Goal: Task Accomplishment & Management: Use online tool/utility

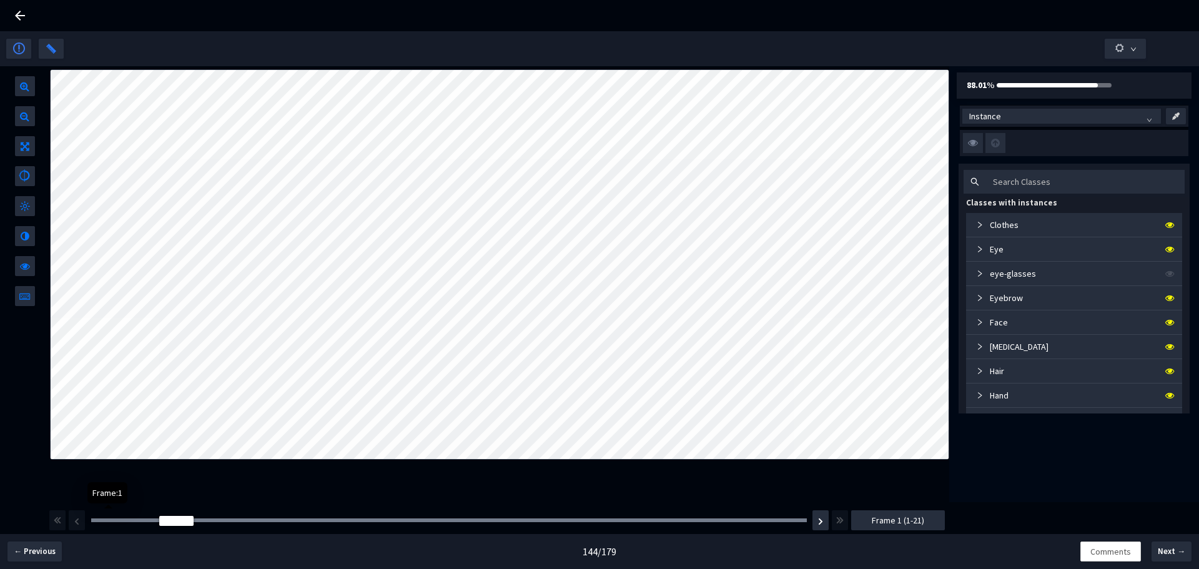
drag, startPoint x: 107, startPoint y: 521, endPoint x: 141, endPoint y: 525, distance: 34.6
click at [141, 525] on div "Frame : 1" at bounding box center [449, 520] width 724 height 12
drag, startPoint x: 175, startPoint y: 519, endPoint x: 186, endPoint y: 519, distance: 10.6
click at [186, 519] on div at bounding box center [176, 521] width 34 height 10
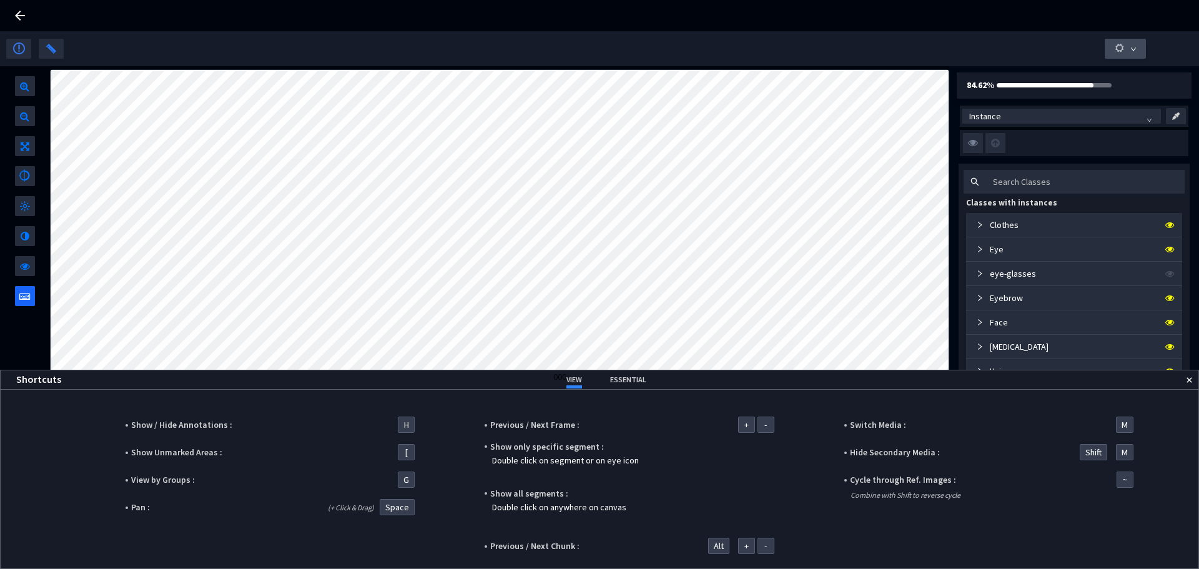
click at [1139, 41] on button "button" at bounding box center [1125, 49] width 41 height 20
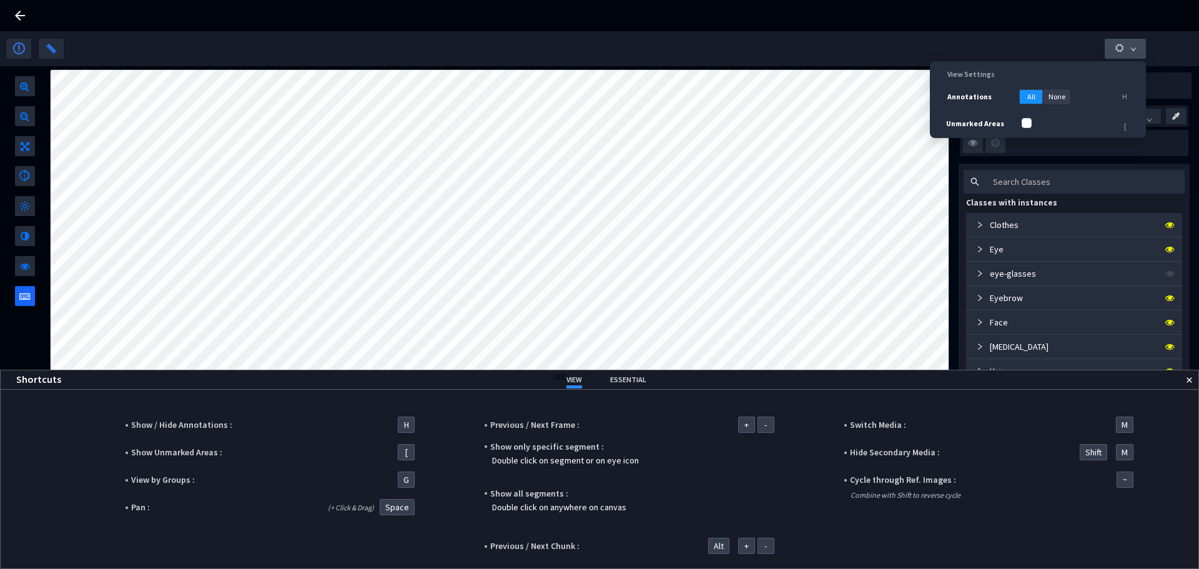
click at [1139, 41] on button "button" at bounding box center [1125, 49] width 41 height 20
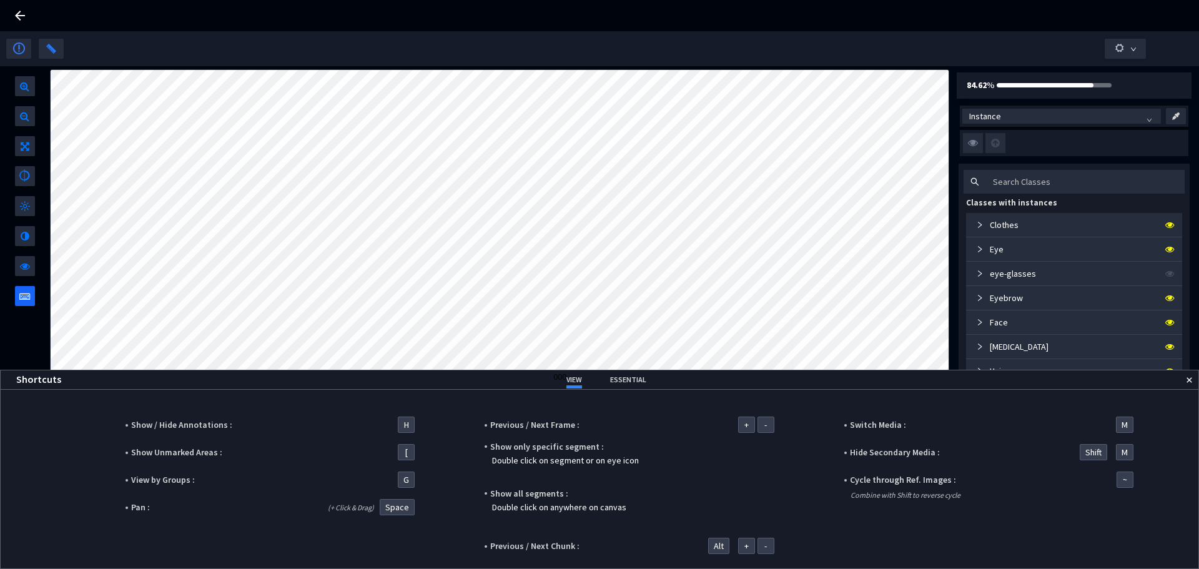
click at [1188, 380] on img at bounding box center [1190, 380] width 6 height 6
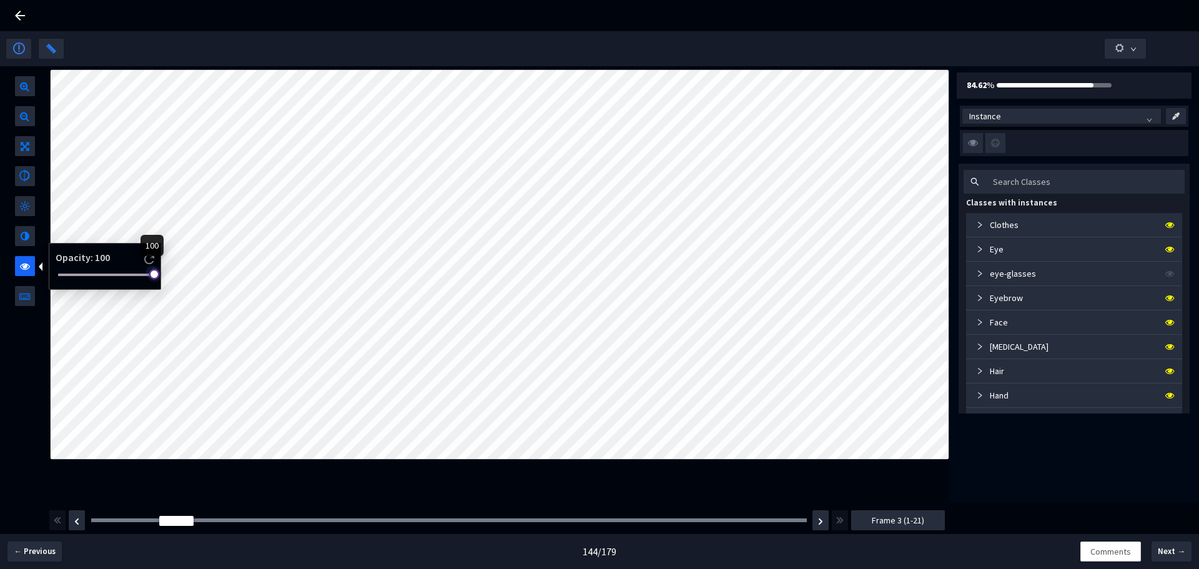
click at [326, 282] on body "GT Studio All Projects Samsung SOC Segmentation 2024 Samsung SOC Segmentation 2…" at bounding box center [599, 284] width 1199 height 569
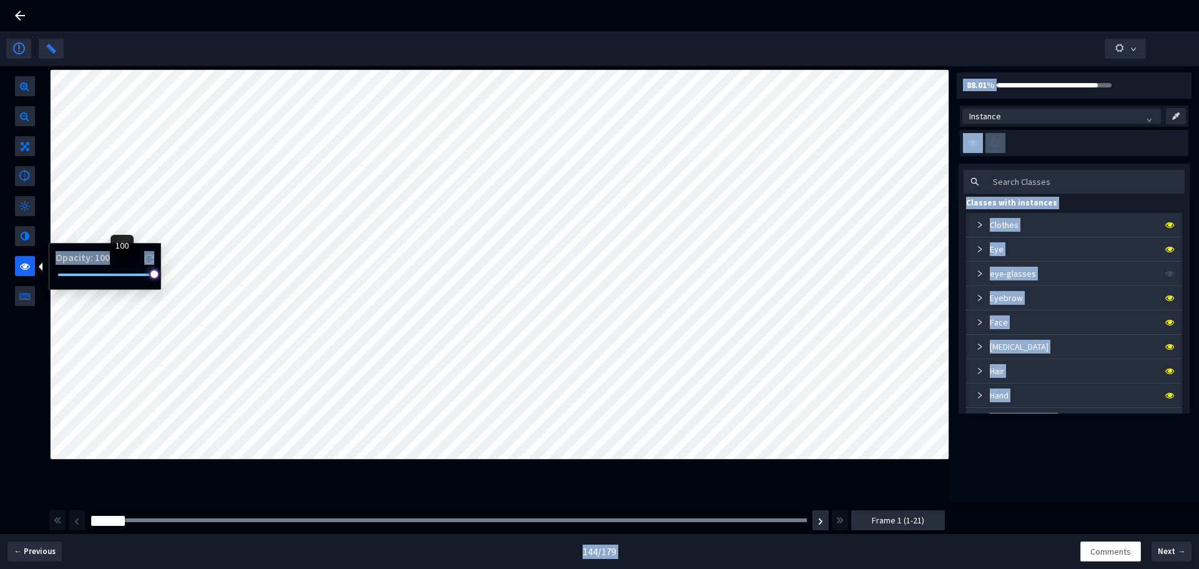
click at [230, 272] on body "GT Studio All Projects Samsung SOC Segmentation 2024 Samsung SOC Segmentation 2…" at bounding box center [599, 284] width 1199 height 569
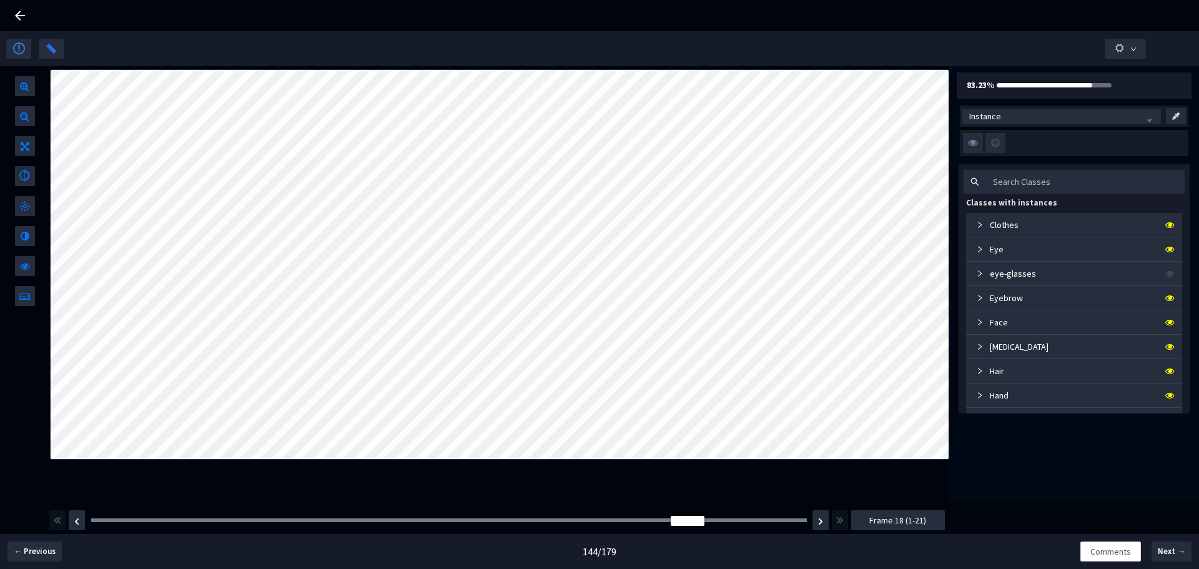
drag, startPoint x: 137, startPoint y: 520, endPoint x: 831, endPoint y: 532, distance: 694.0
click at [831, 532] on div "Frame : 3 Frame 18 (1-21)" at bounding box center [497, 520] width 898 height 35
click at [819, 522] on img "button" at bounding box center [820, 521] width 5 height 7
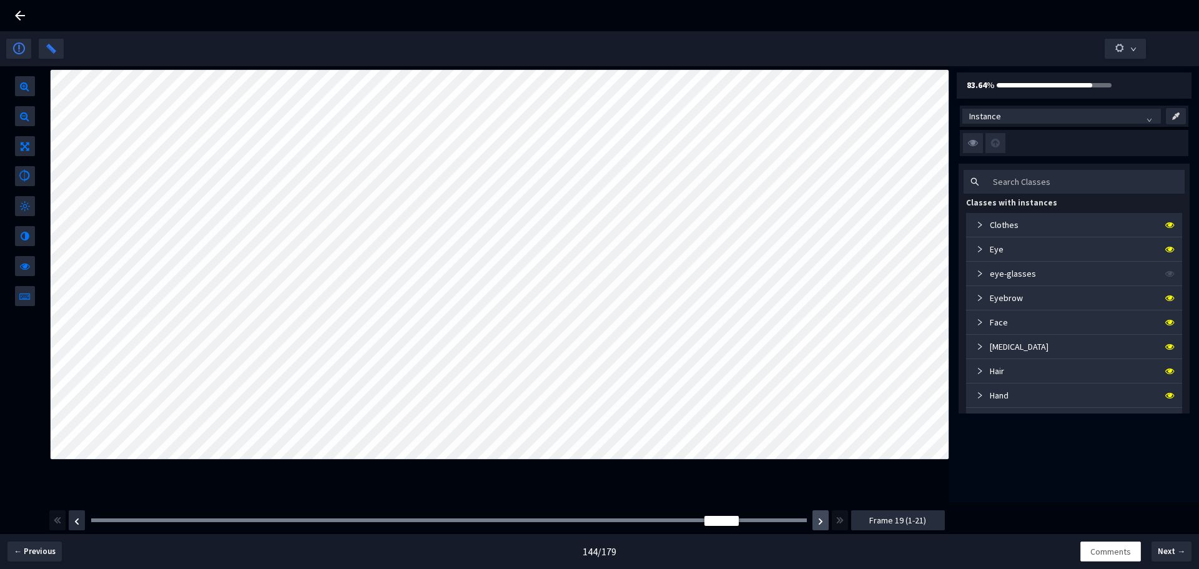
click at [819, 522] on img "button" at bounding box center [820, 521] width 5 height 7
click at [61, 278] on body "GT Studio All Projects Samsung SOC Segmentation 2024 Samsung SOC Segmentation 2…" at bounding box center [599, 284] width 1199 height 569
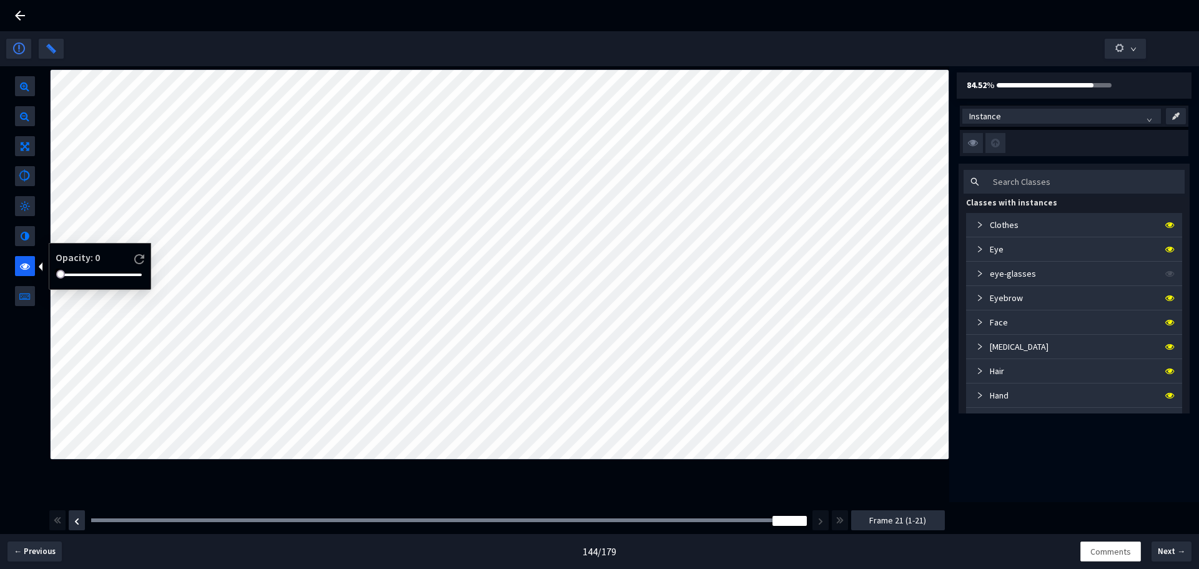
click at [29, 267] on span at bounding box center [25, 263] width 10 height 15
click at [249, 285] on body "GT Studio All Projects Samsung SOC Segmentation 2024 Samsung SOC Segmentation 2…" at bounding box center [599, 284] width 1199 height 569
drag, startPoint x: 128, startPoint y: 272, endPoint x: 117, endPoint y: 280, distance: 14.2
click at [117, 280] on div "Opacity : 60" at bounding box center [102, 266] width 96 height 37
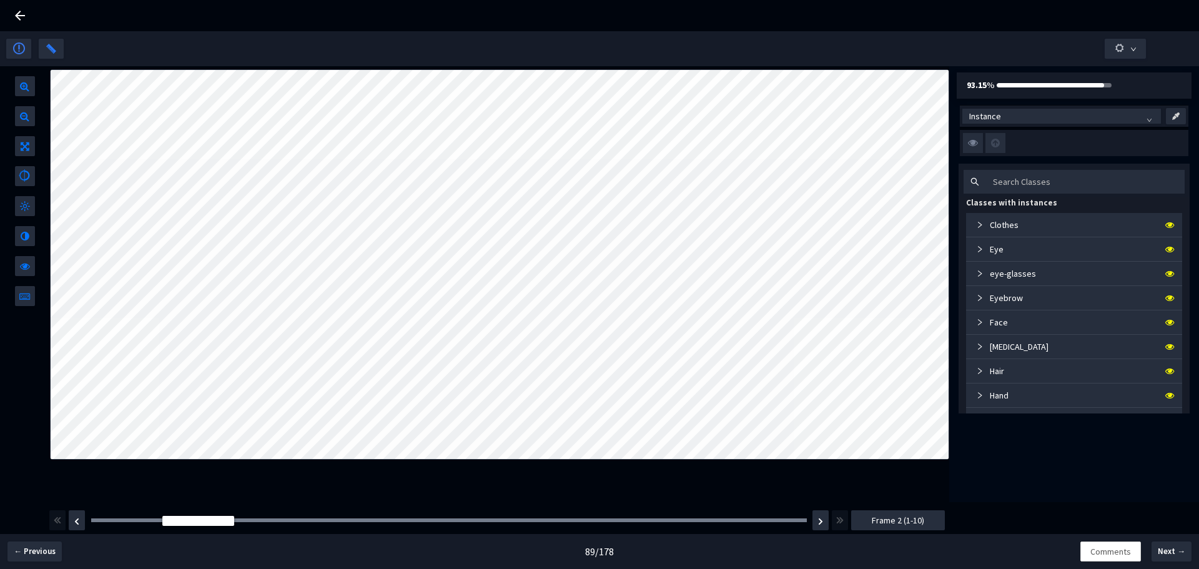
drag, startPoint x: 121, startPoint y: 521, endPoint x: 127, endPoint y: 524, distance: 7.0
click at [127, 524] on div "Frame : 1" at bounding box center [449, 520] width 724 height 12
drag, startPoint x: 212, startPoint y: 519, endPoint x: 229, endPoint y: 525, distance: 17.8
click at [229, 525] on div "Frame : 2" at bounding box center [449, 520] width 724 height 12
click at [821, 518] on img "button" at bounding box center [820, 521] width 5 height 7
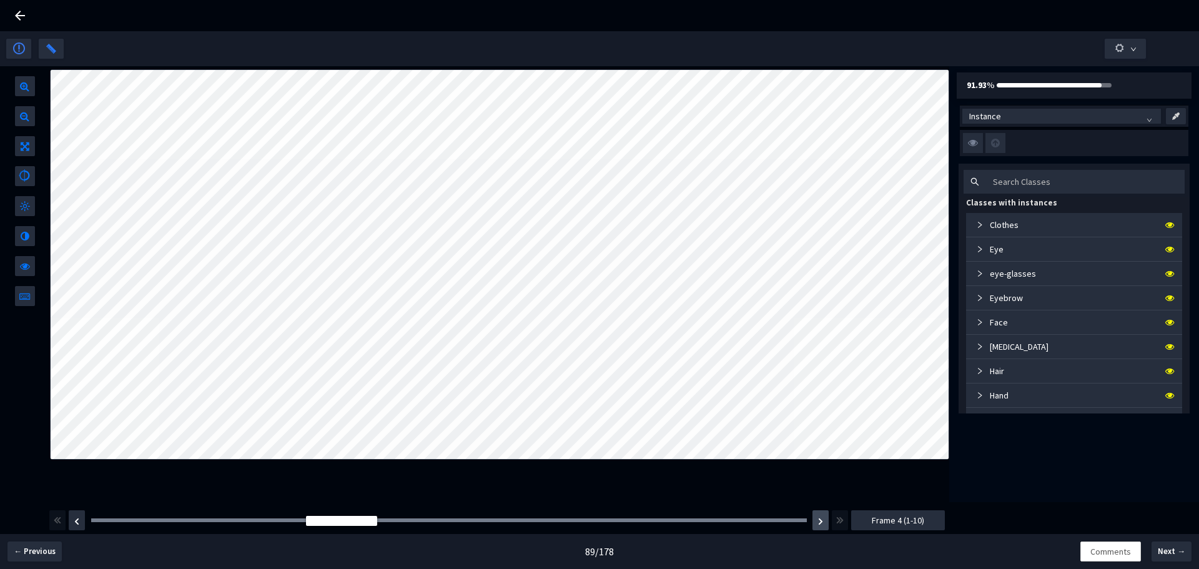
click at [821, 518] on img "button" at bounding box center [820, 521] width 5 height 7
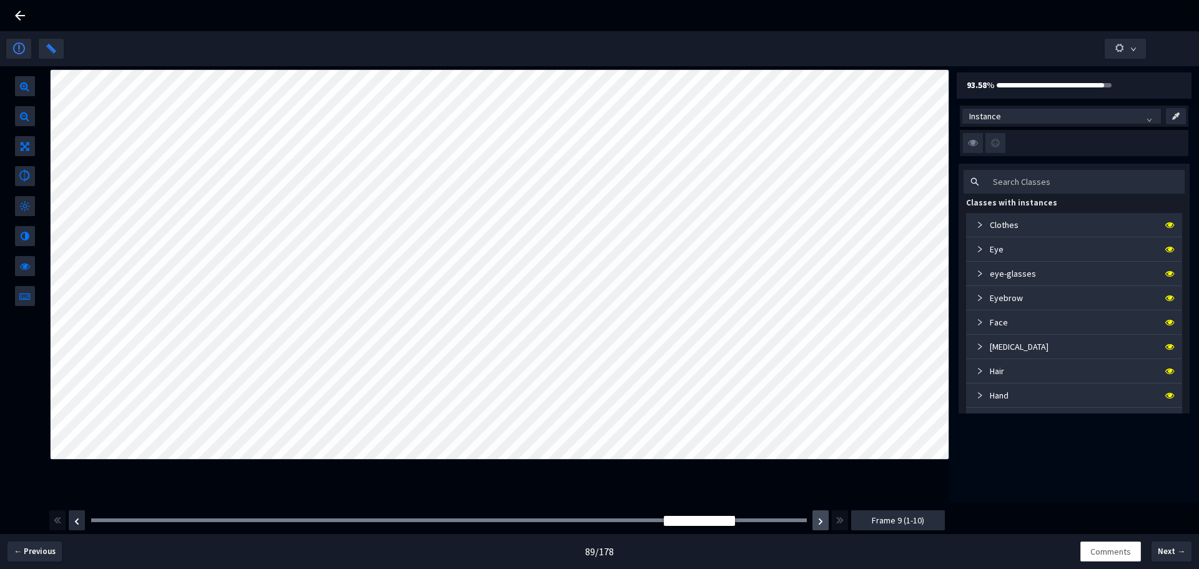
click at [821, 518] on img "button" at bounding box center [820, 521] width 5 height 7
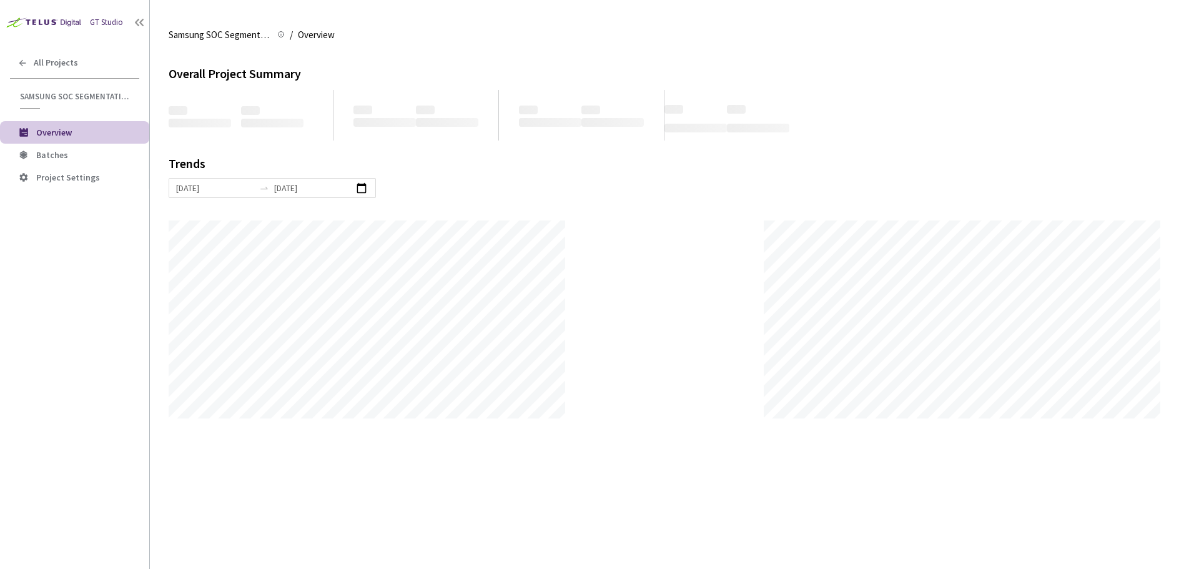
scroll to position [569, 1199]
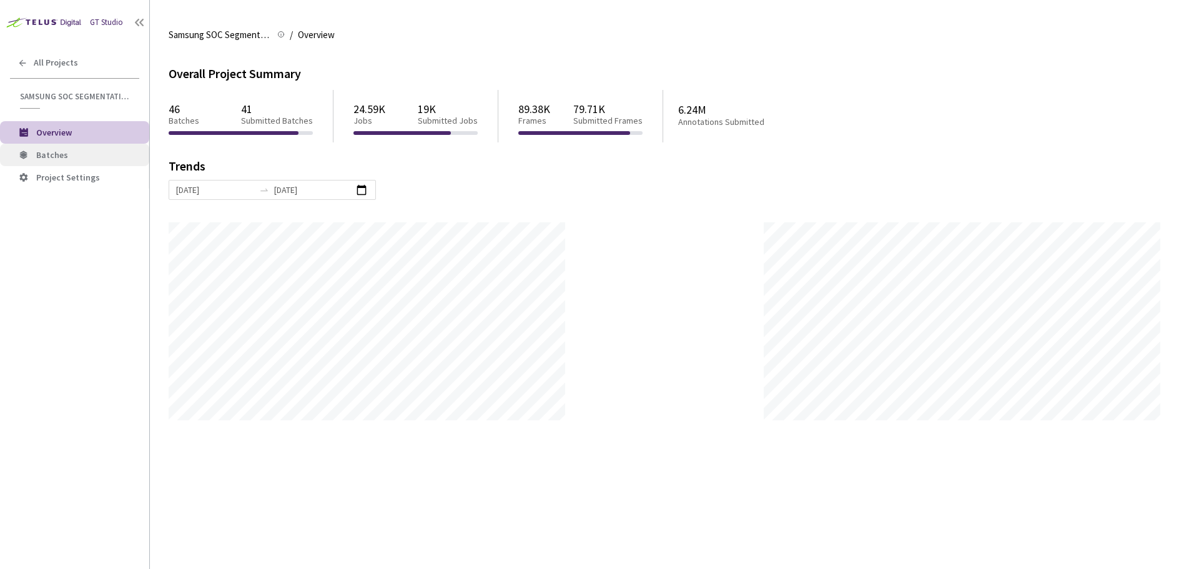
click at [80, 156] on span "Batches" at bounding box center [87, 155] width 103 height 11
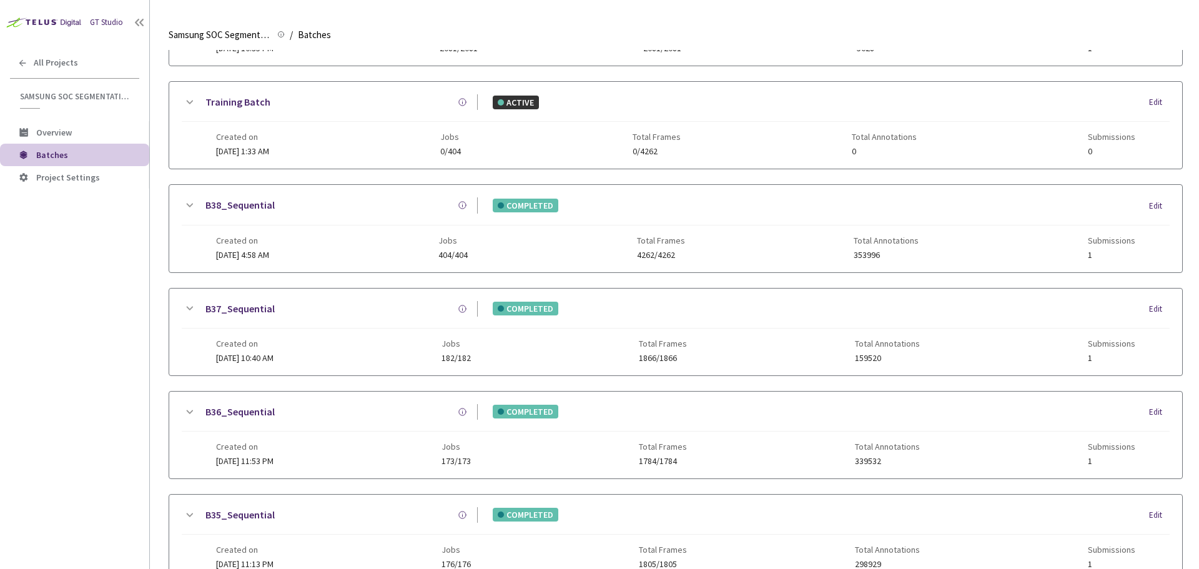
scroll to position [611, 0]
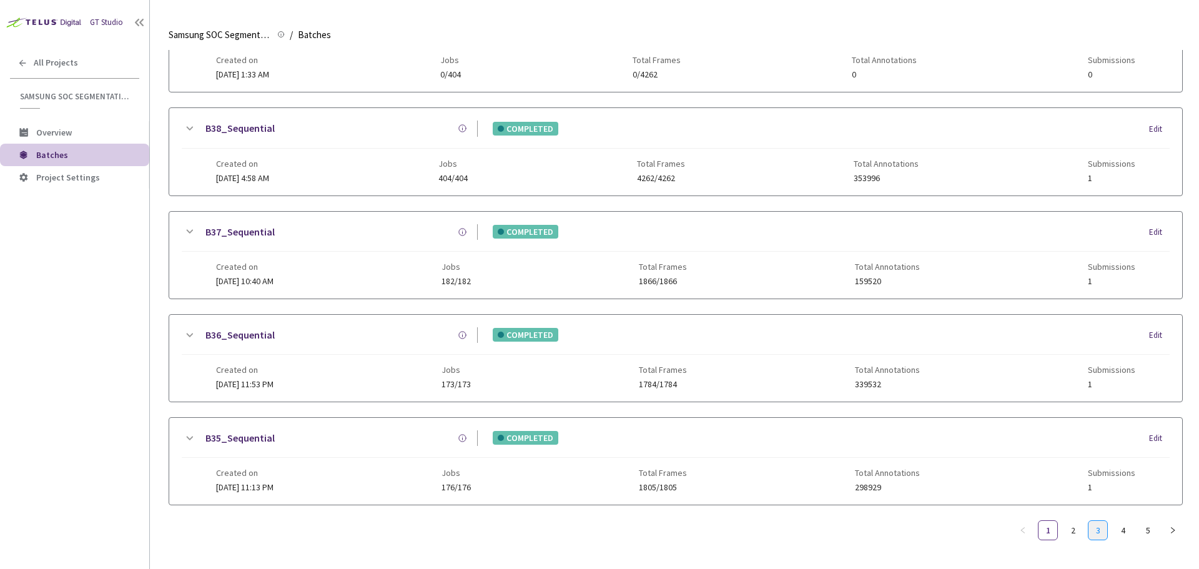
click at [1094, 522] on link "3" at bounding box center [1098, 530] width 19 height 19
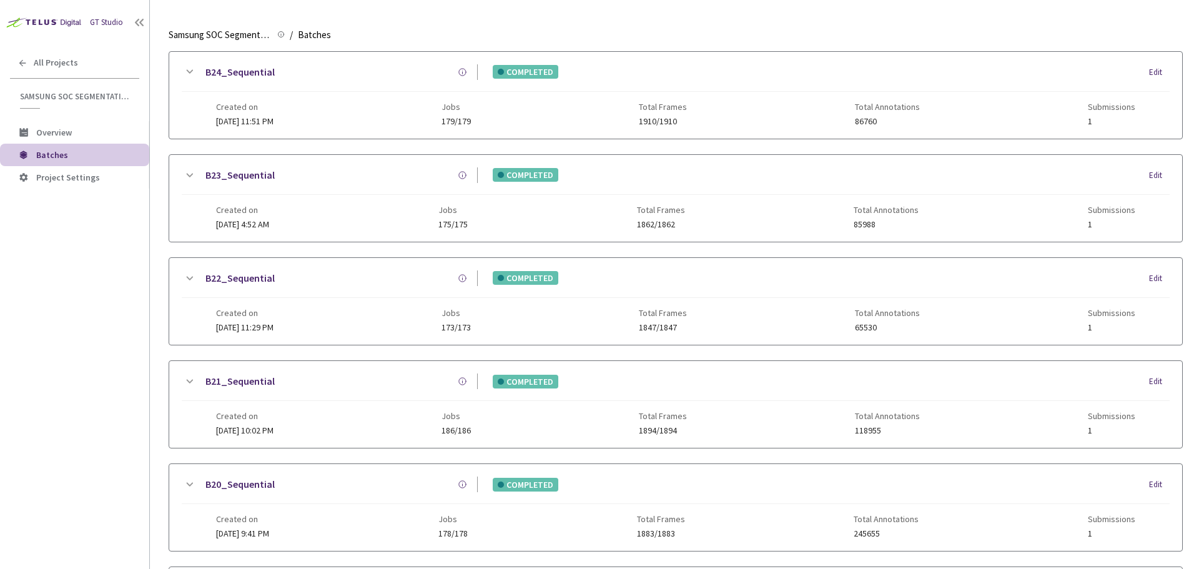
scroll to position [0, 0]
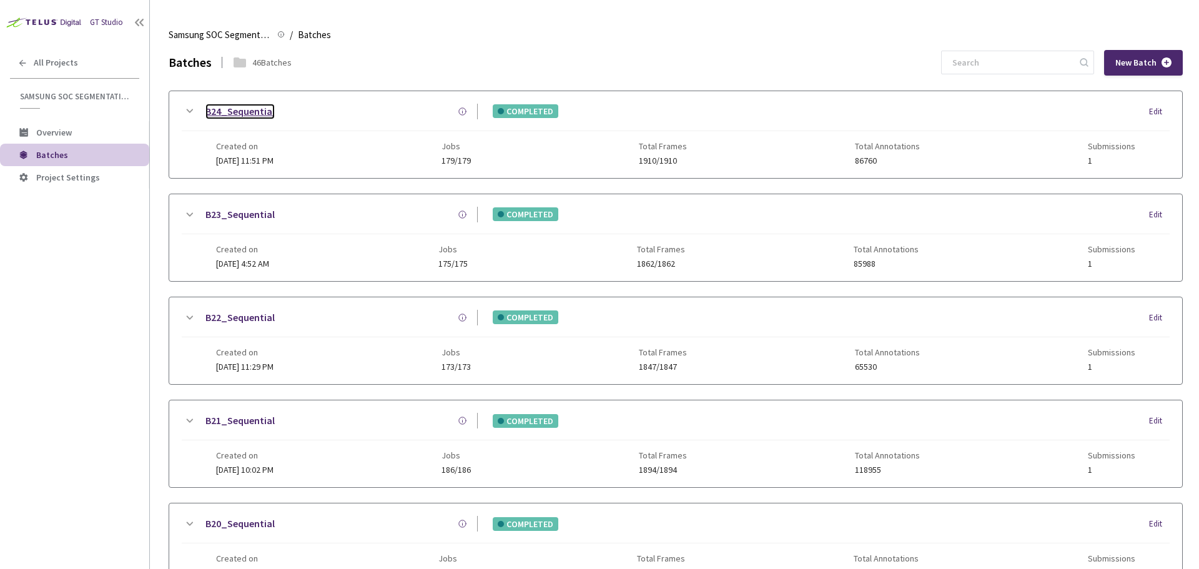
click at [234, 112] on link "B24_Sequential" at bounding box center [239, 112] width 69 height 16
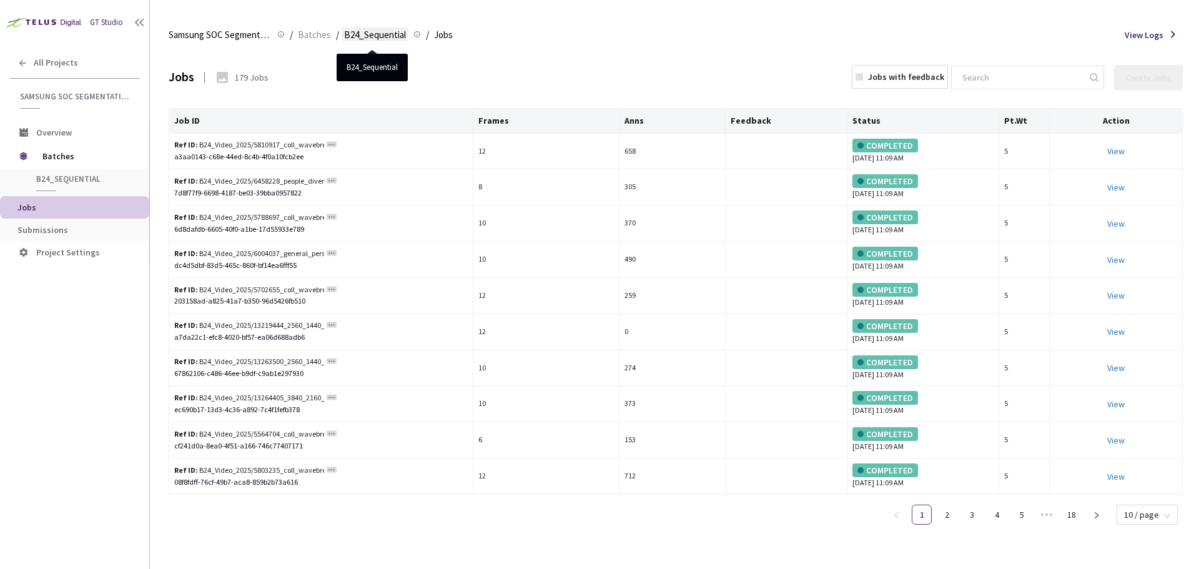
click at [363, 40] on span "B24_Sequential" at bounding box center [375, 34] width 62 height 15
click at [77, 177] on span "B24_Sequential" at bounding box center [82, 179] width 92 height 11
click at [71, 154] on span "Batches" at bounding box center [85, 156] width 86 height 25
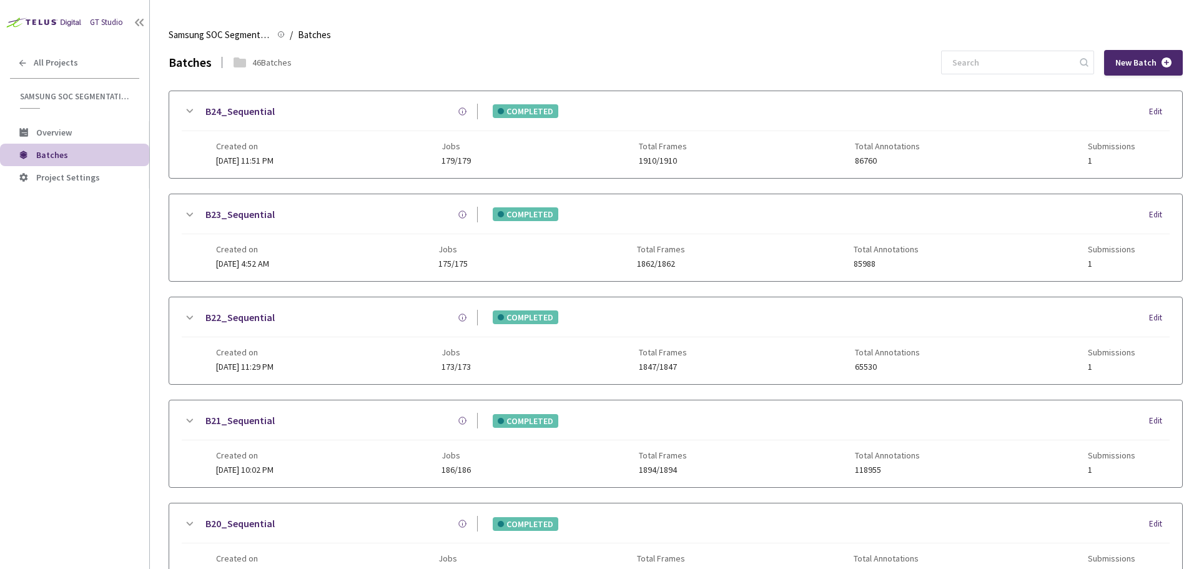
click at [185, 106] on icon at bounding box center [189, 111] width 15 height 15
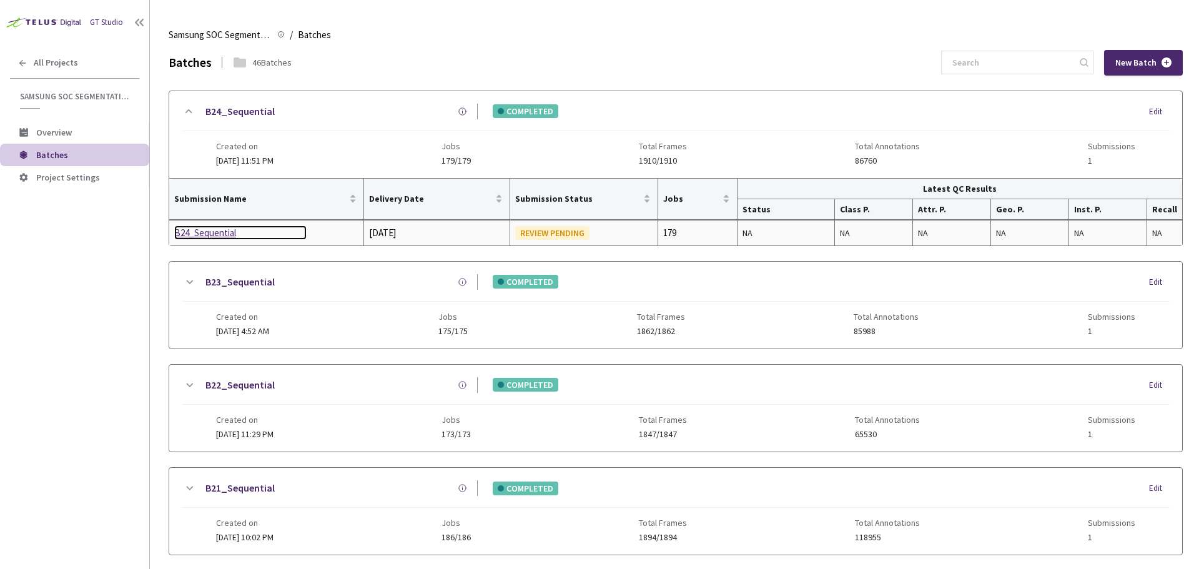
click at [214, 233] on div "B24_Sequential" at bounding box center [240, 232] width 132 height 15
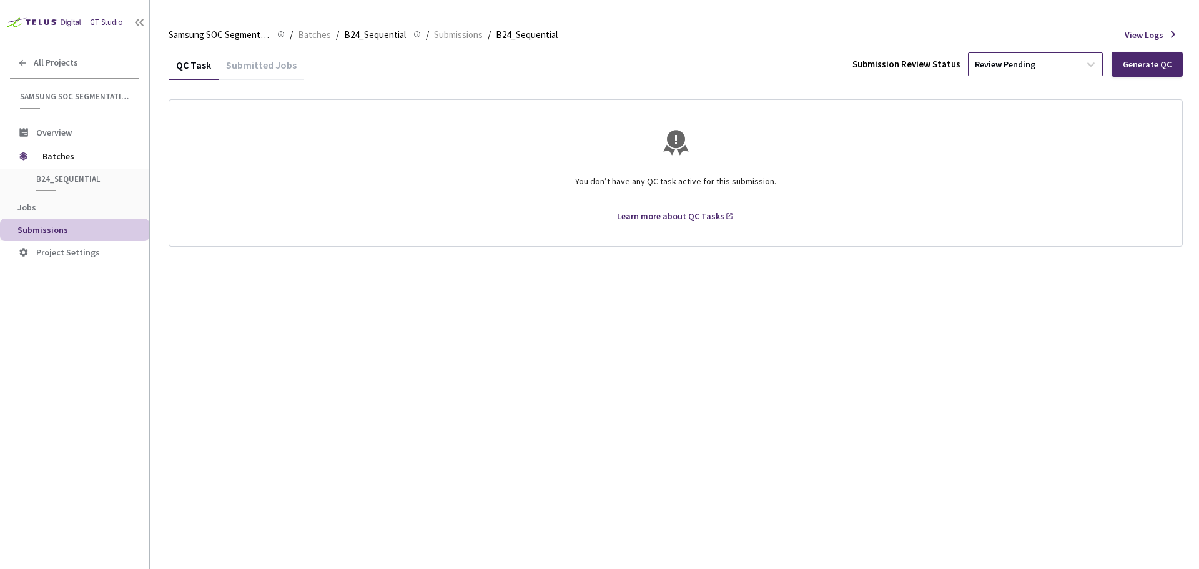
click at [1069, 70] on div "Review Pending" at bounding box center [1024, 64] width 111 height 20
click at [1157, 157] on div "You don’t have any QC task active for this submission. Learn more about QC Tasks" at bounding box center [675, 172] width 983 height 121
click at [246, 76] on div "Submitted Jobs" at bounding box center [262, 69] width 86 height 21
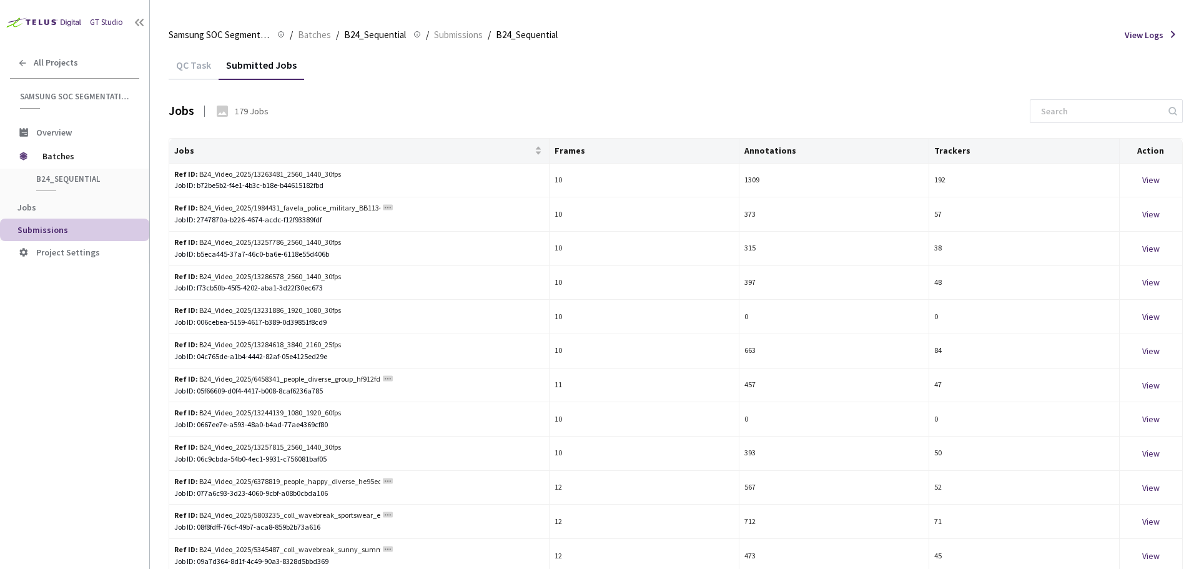
click at [183, 71] on div "QC Task" at bounding box center [194, 69] width 50 height 21
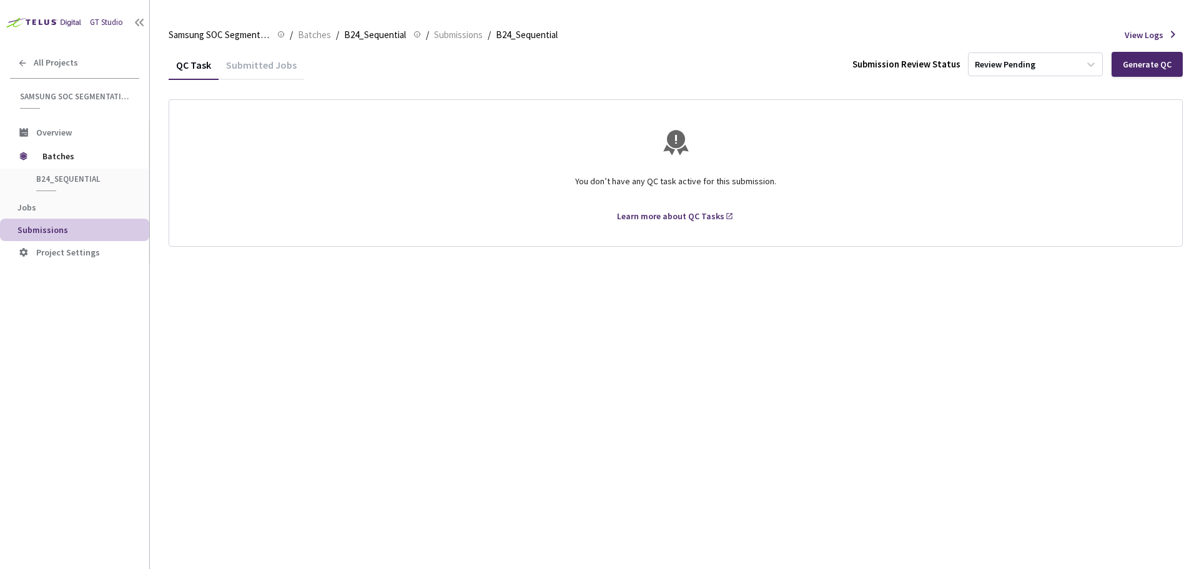
click at [1157, 36] on span "View Logs" at bounding box center [1144, 35] width 39 height 12
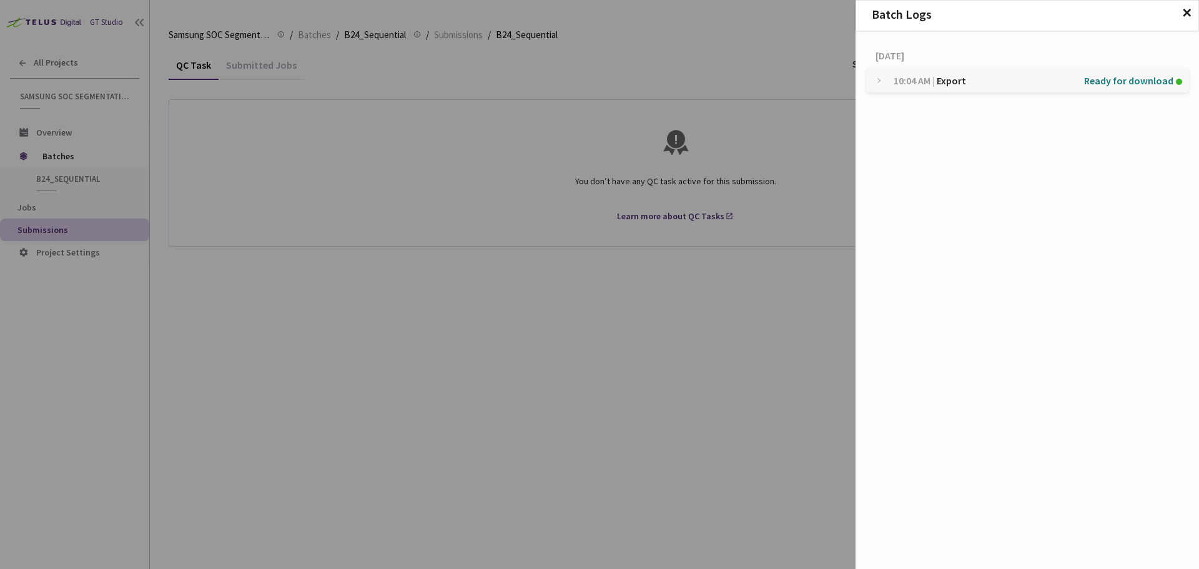
click at [1187, 9] on span "✕" at bounding box center [1187, 13] width 11 height 14
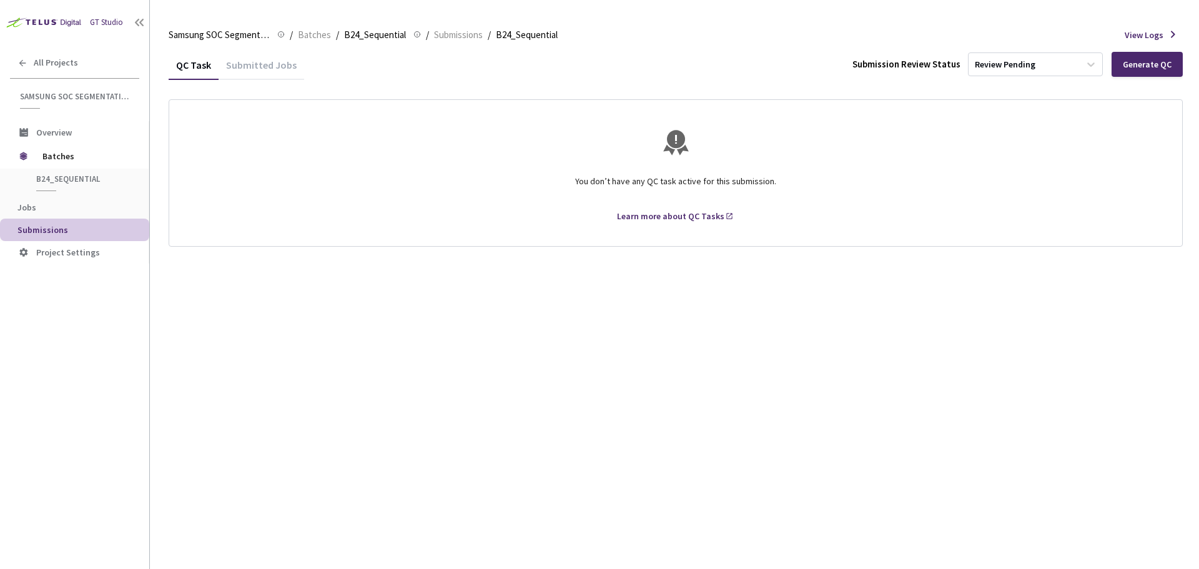
click at [1171, 31] on icon at bounding box center [1173, 34] width 4 height 7
click at [1134, 32] on span "View Logs" at bounding box center [1144, 35] width 39 height 12
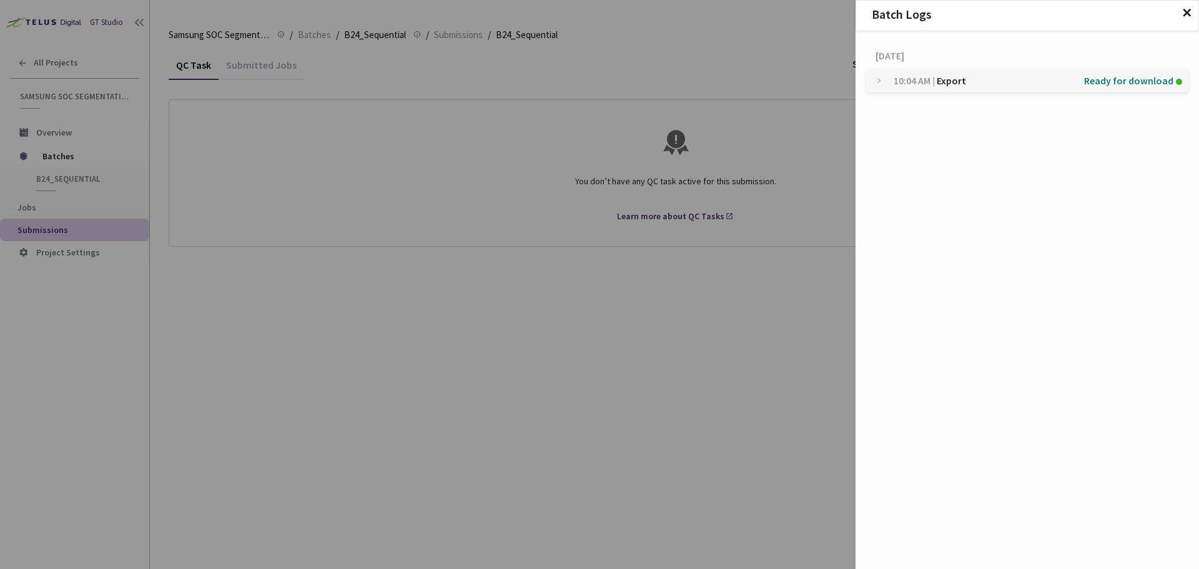
click at [888, 81] on div at bounding box center [889, 76] width 7 height 14
click at [1130, 116] on img at bounding box center [1133, 117] width 12 height 12
click at [1186, 12] on span "✕" at bounding box center [1187, 13] width 11 height 14
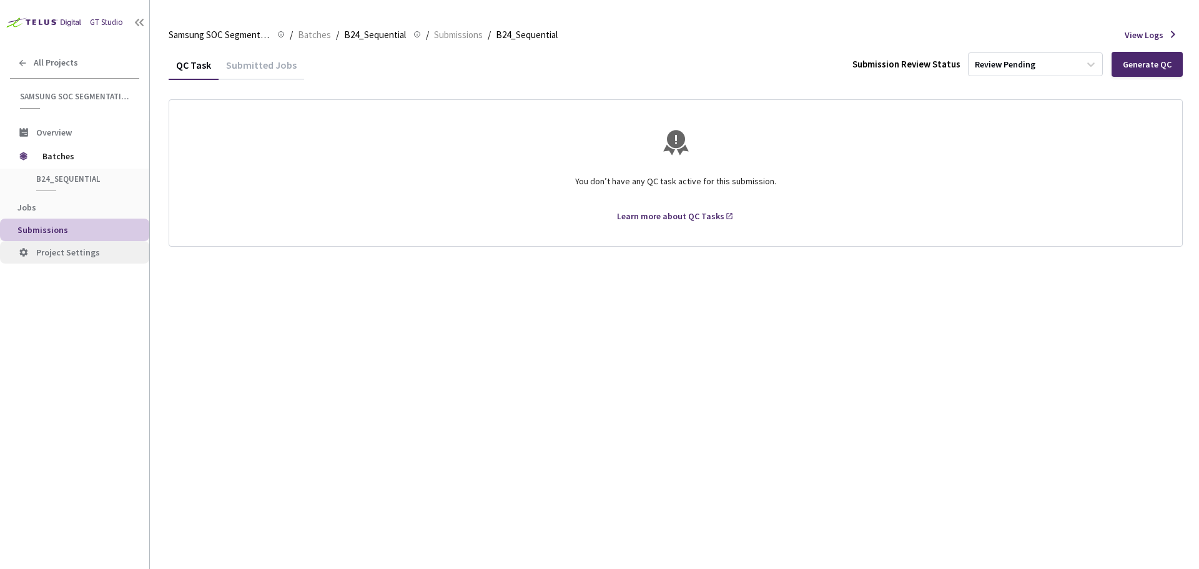
click at [57, 254] on span "Project Settings" at bounding box center [68, 252] width 64 height 11
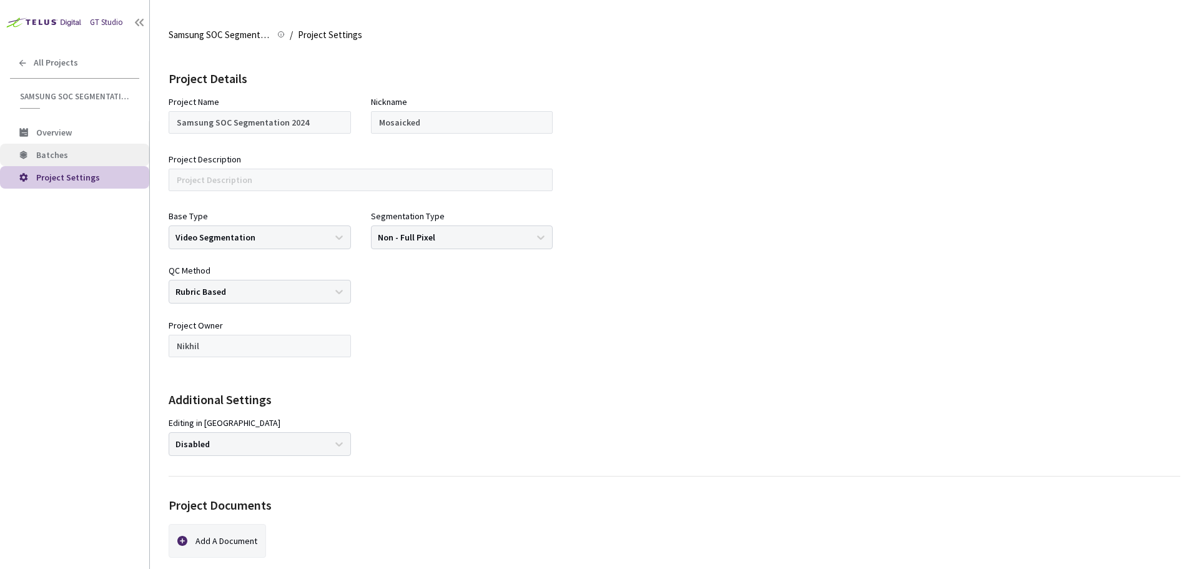
click at [59, 147] on li "Batches" at bounding box center [74, 155] width 149 height 22
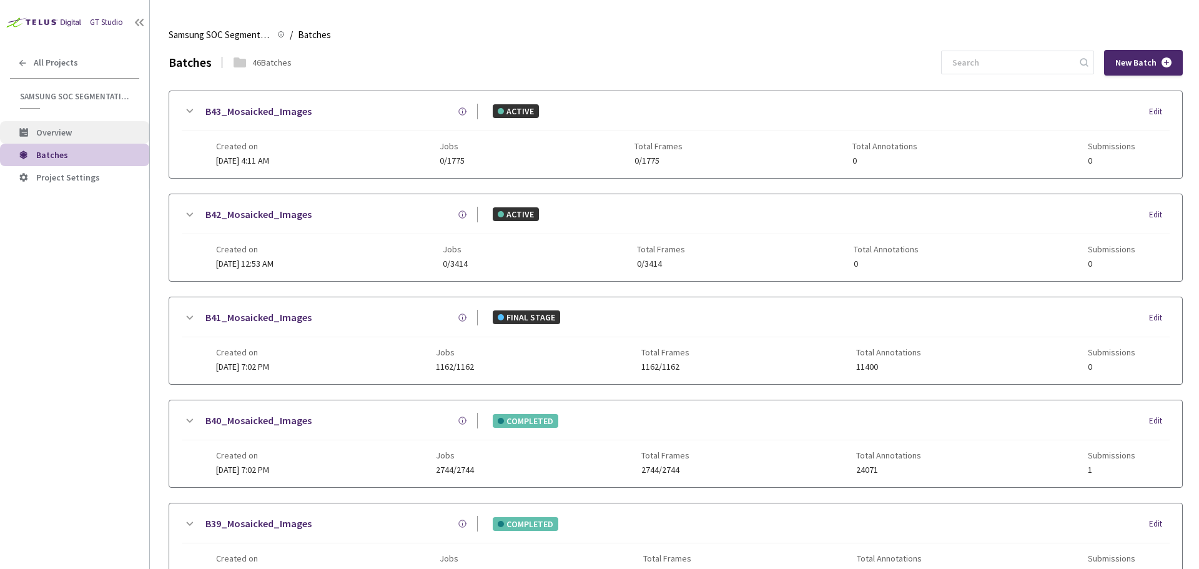
click at [64, 135] on span "Overview" at bounding box center [54, 132] width 36 height 11
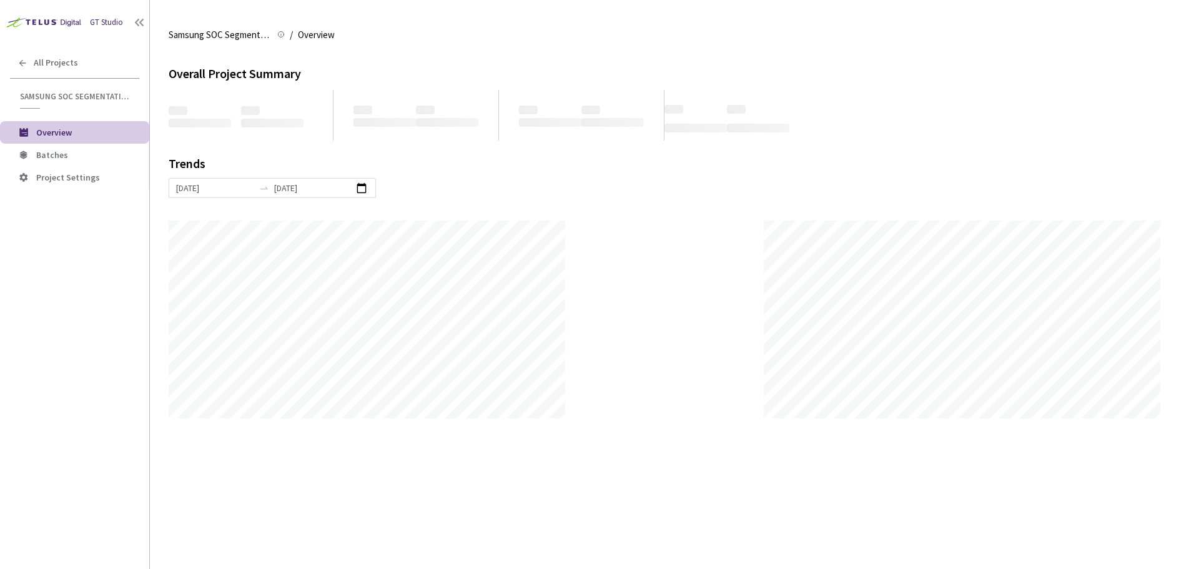
scroll to position [569, 1199]
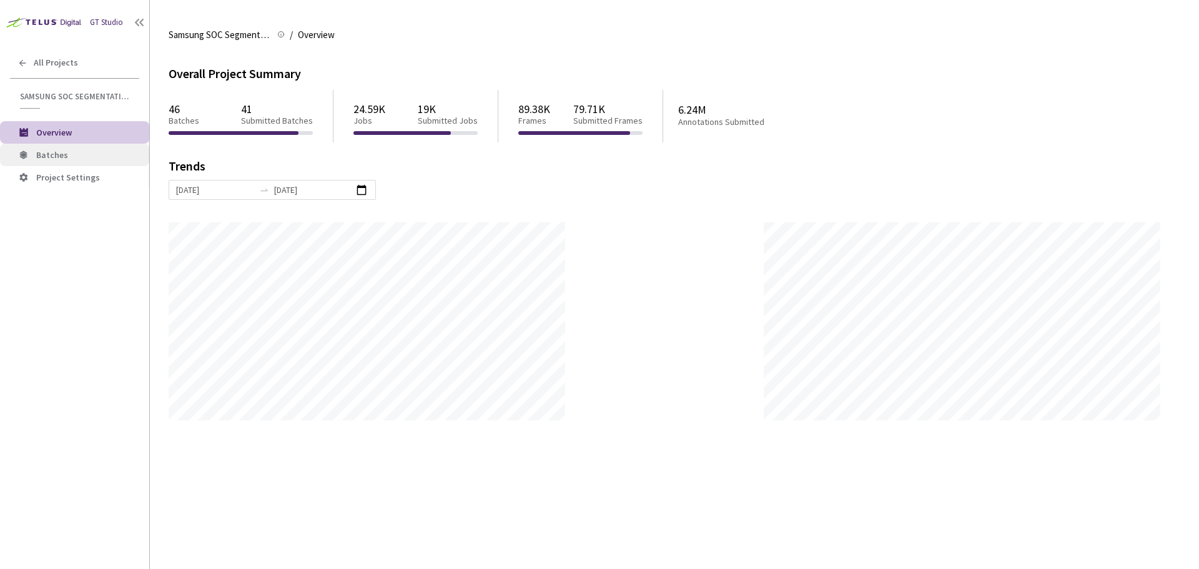
click at [62, 156] on span "Batches" at bounding box center [52, 154] width 32 height 11
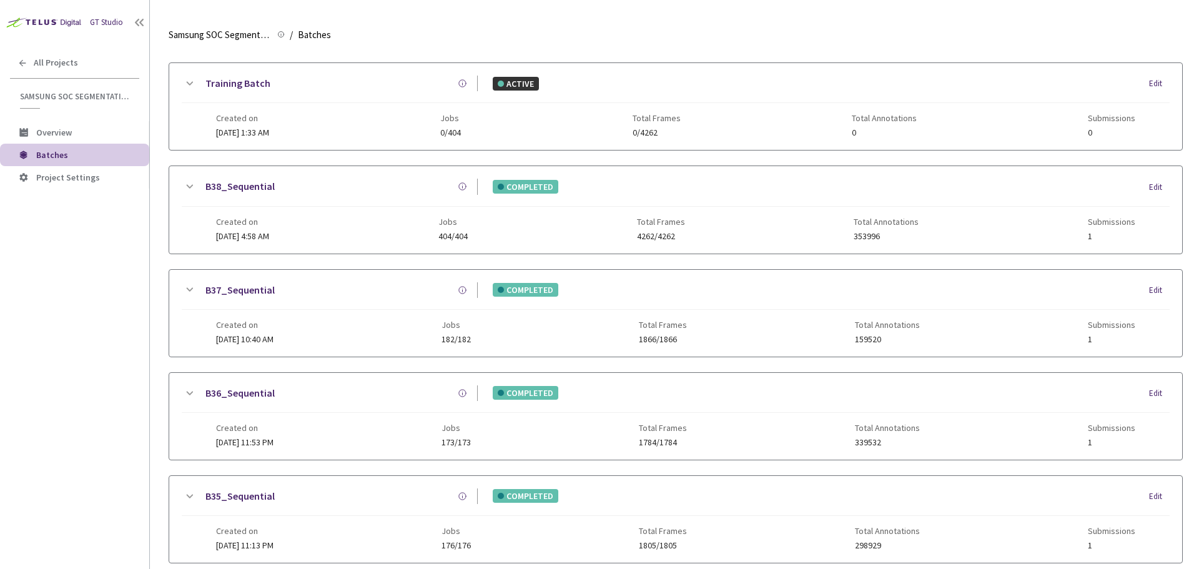
scroll to position [611, 0]
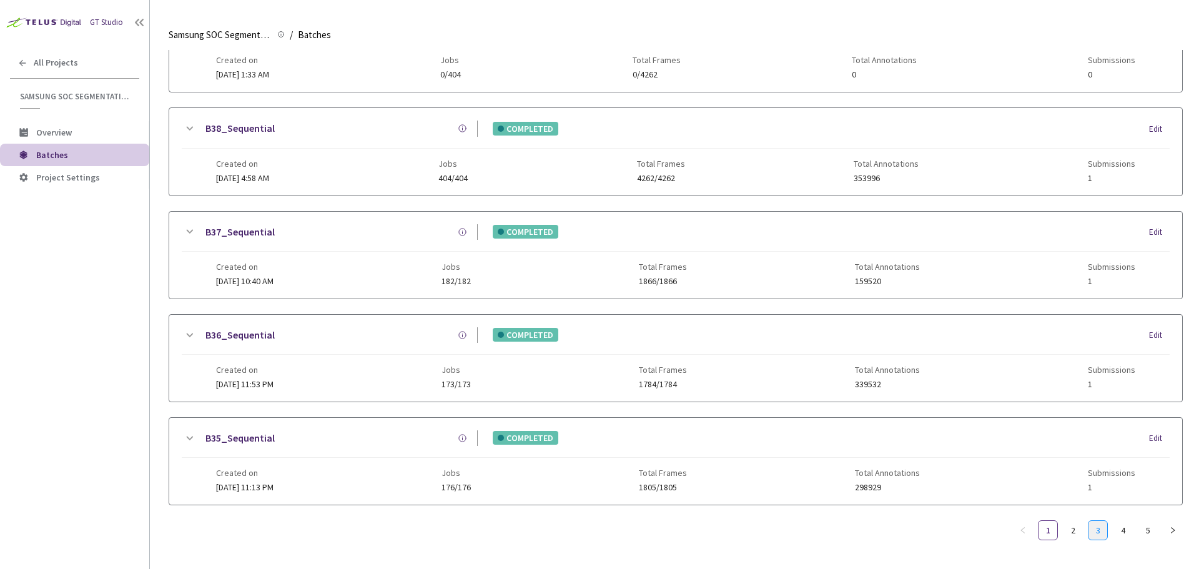
click at [1096, 521] on link "3" at bounding box center [1098, 530] width 19 height 19
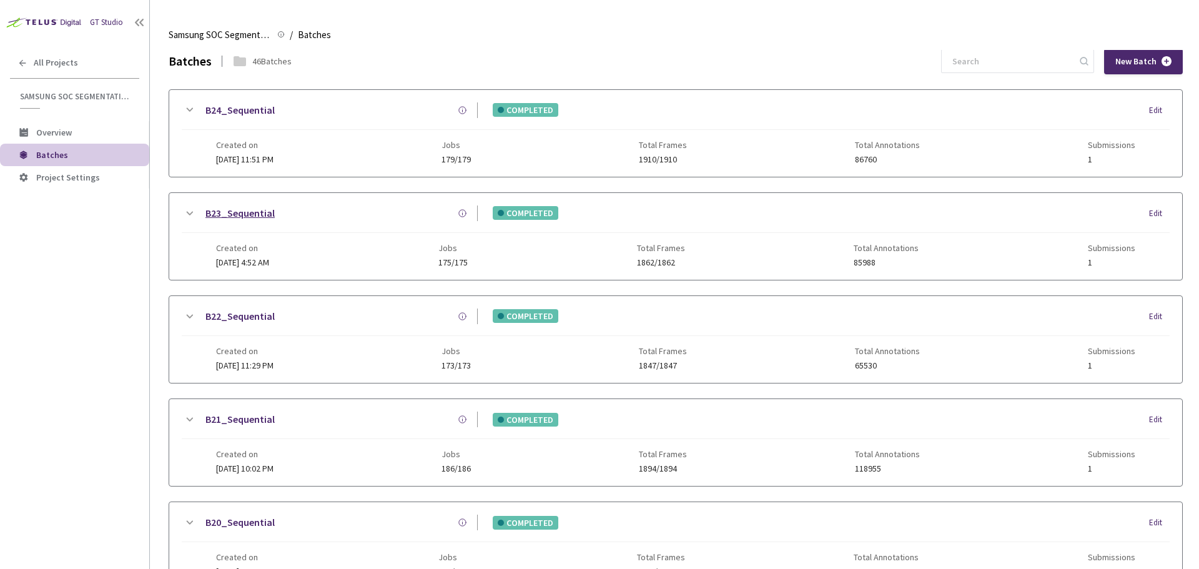
scroll to position [0, 0]
click at [184, 110] on icon at bounding box center [189, 111] width 15 height 15
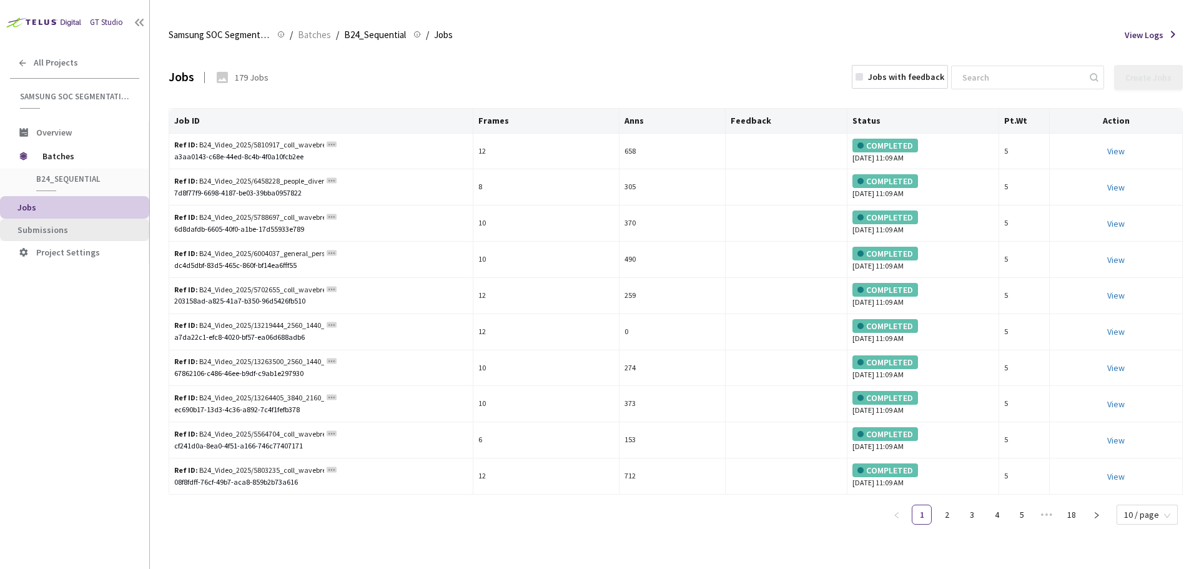
click at [31, 233] on span "Submissions" at bounding box center [42, 229] width 51 height 11
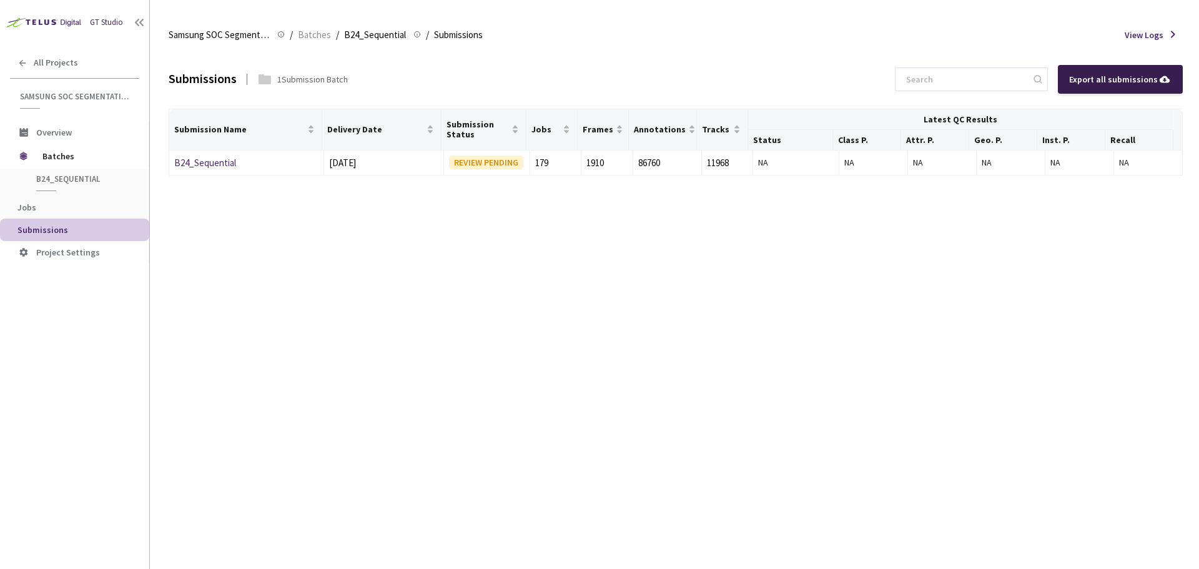
click at [1137, 81] on div "Export all submissions" at bounding box center [1120, 79] width 102 height 14
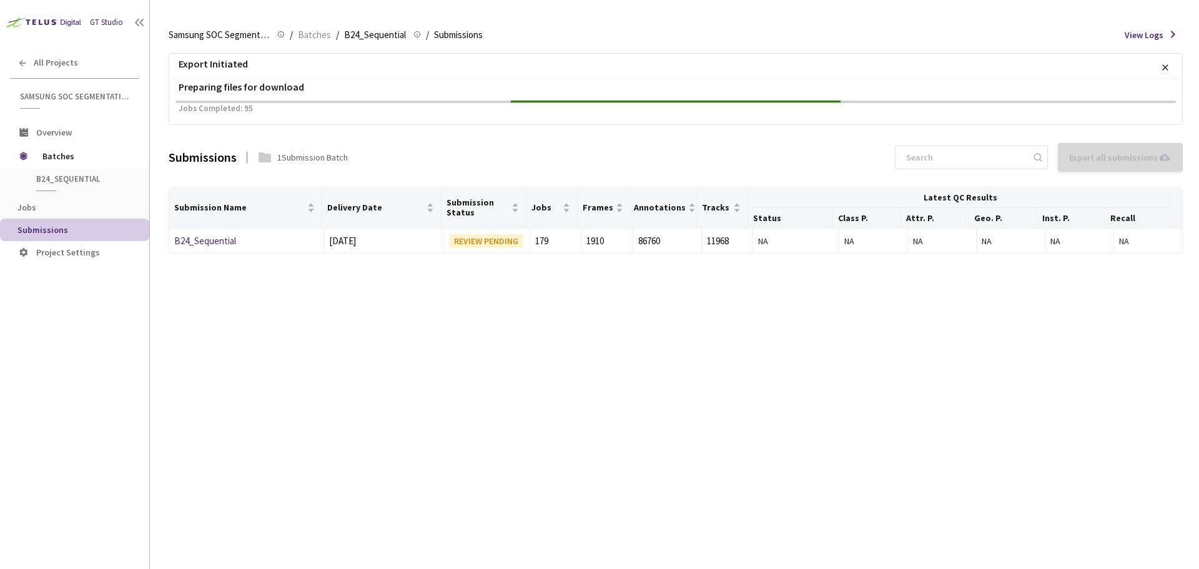
drag, startPoint x: 753, startPoint y: 452, endPoint x: 746, endPoint y: 461, distance: 11.1
click at [753, 452] on div "Export Initiated × Preparing files for download Jobs Completed: 95 Submissions …" at bounding box center [676, 309] width 1014 height 519
click at [586, 335] on div "Export Initiated × Preparing files for download Jobs Completed: 179 Submissions…" at bounding box center [676, 309] width 1014 height 519
